Goal: Task Accomplishment & Management: Manage account settings

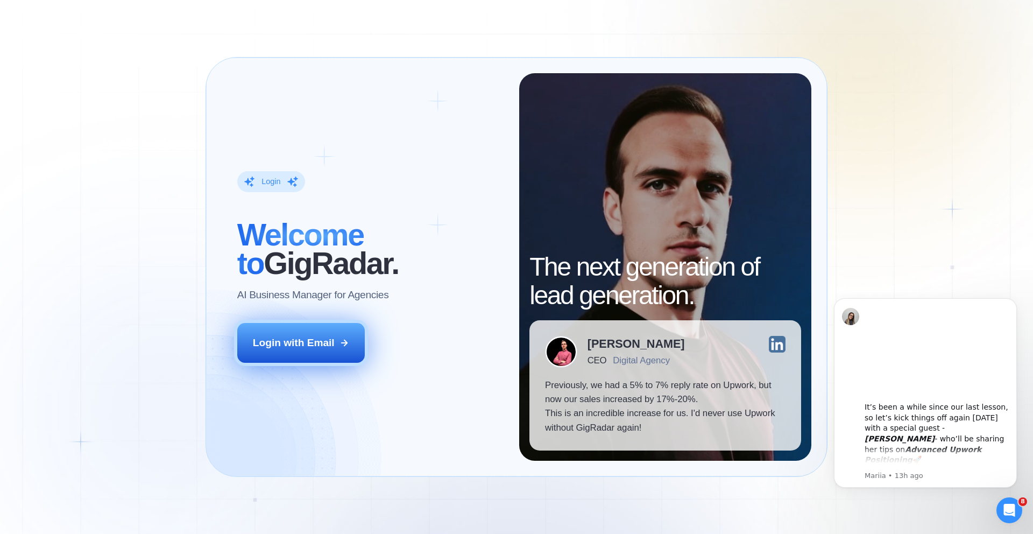
click at [299, 352] on button "Login with Email" at bounding box center [301, 343] width 128 height 40
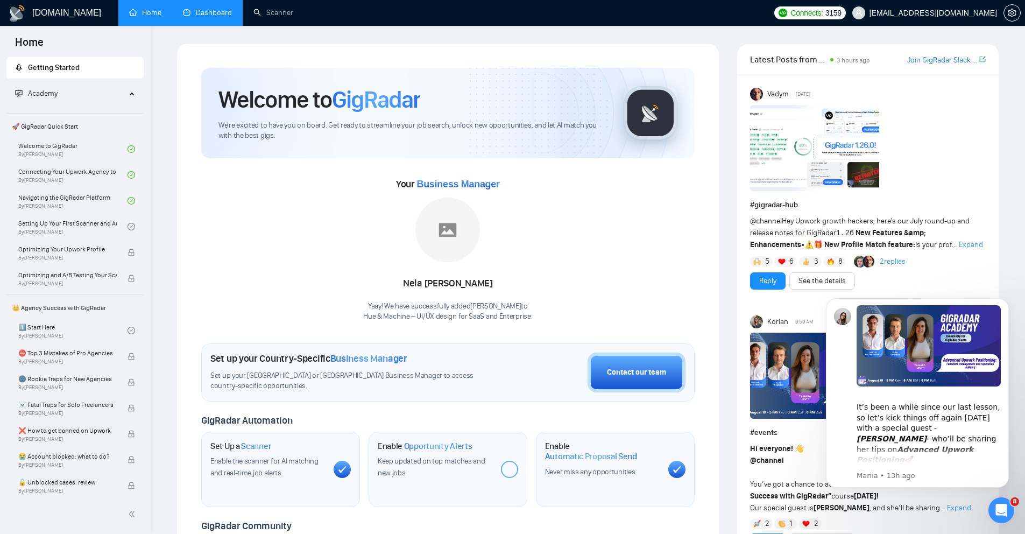
click at [216, 17] on link "Dashboard" at bounding box center [207, 12] width 49 height 9
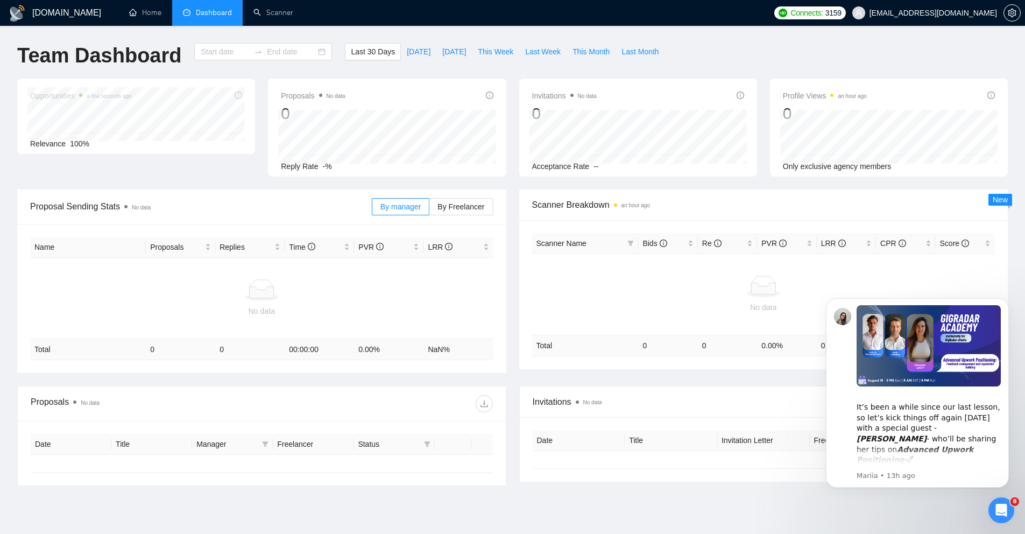
type input "[DATE]"
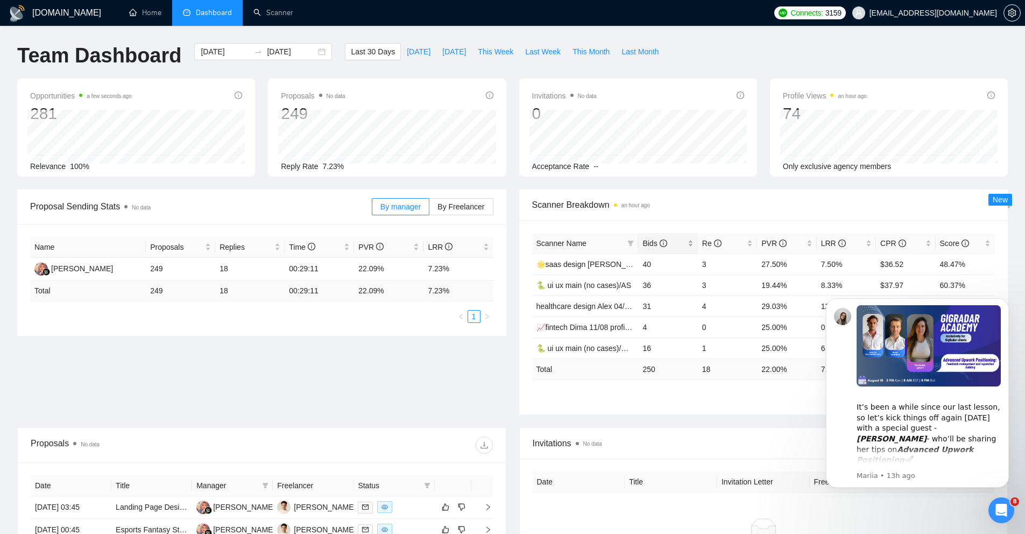
click at [688, 244] on div "Bids" at bounding box center [668, 243] width 51 height 12
